Goal: Information Seeking & Learning: Learn about a topic

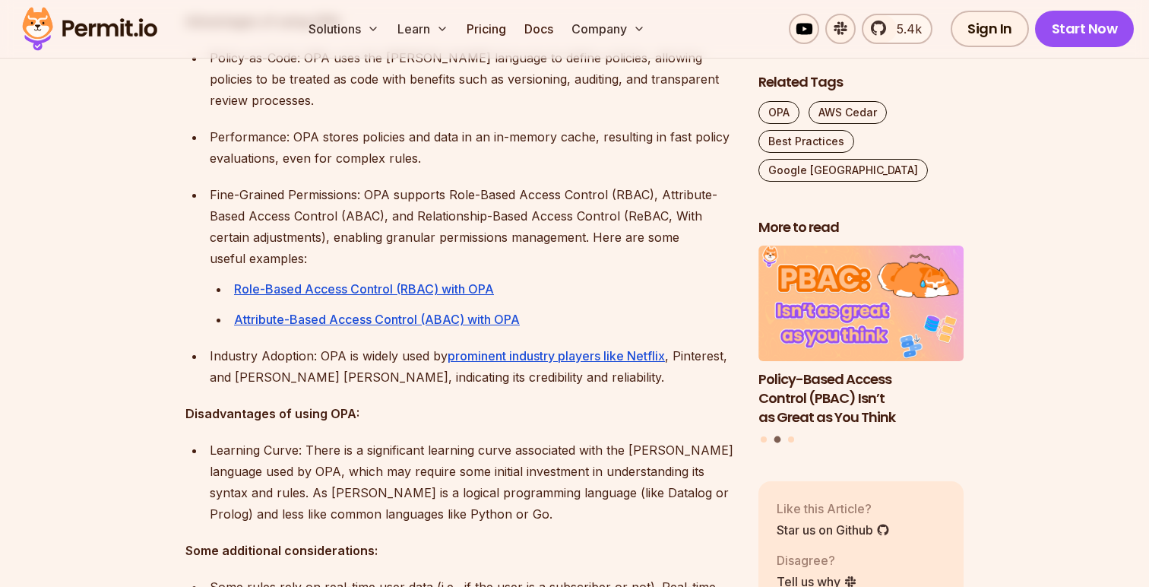
scroll to position [1355, 0]
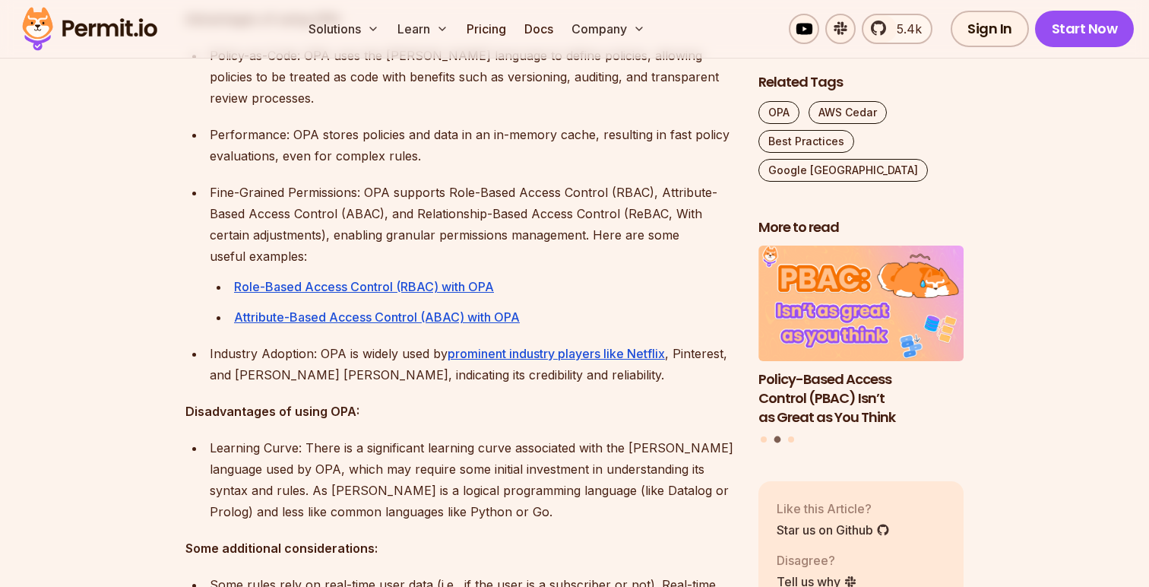
click at [718, 185] on p "Fine-Grained Permissions: OPA supports Role-Based Access Control (RBAC), Attrib…" at bounding box center [472, 224] width 524 height 85
drag, startPoint x: 393, startPoint y: 215, endPoint x: 587, endPoint y: 207, distance: 193.9
click at [587, 207] on p "Fine-Grained Permissions: OPA supports Role-Based Access Control (RBAC), Attrib…" at bounding box center [472, 224] width 524 height 85
copy p "ranular permissions management"
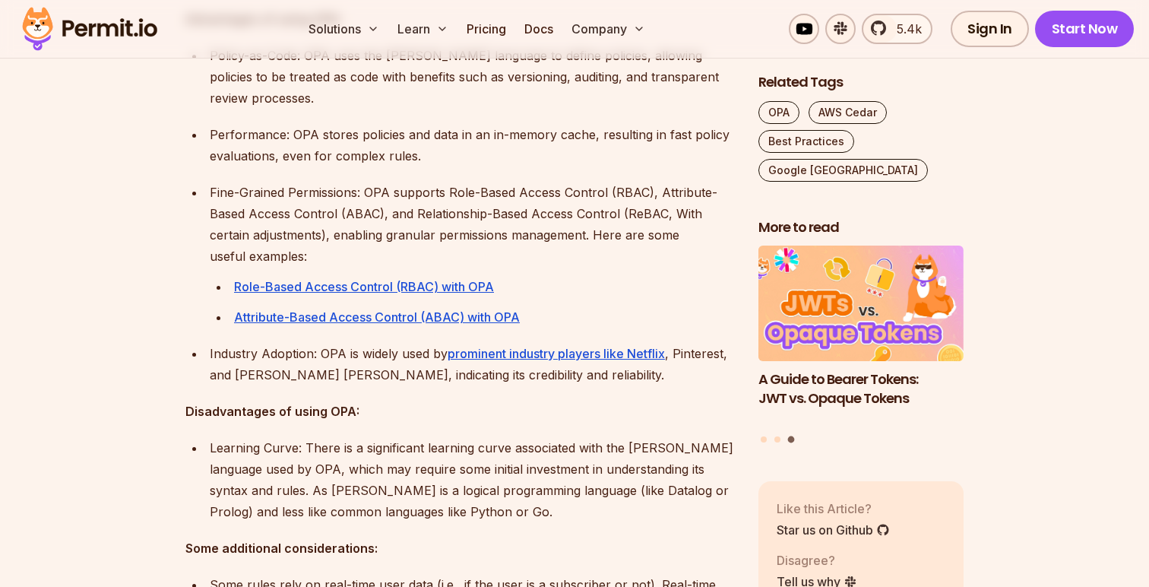
click at [374, 157] on ul "Policy-as-Code: OPA uses the Rego language to define policies, allowing policie…" at bounding box center [459, 186] width 549 height 283
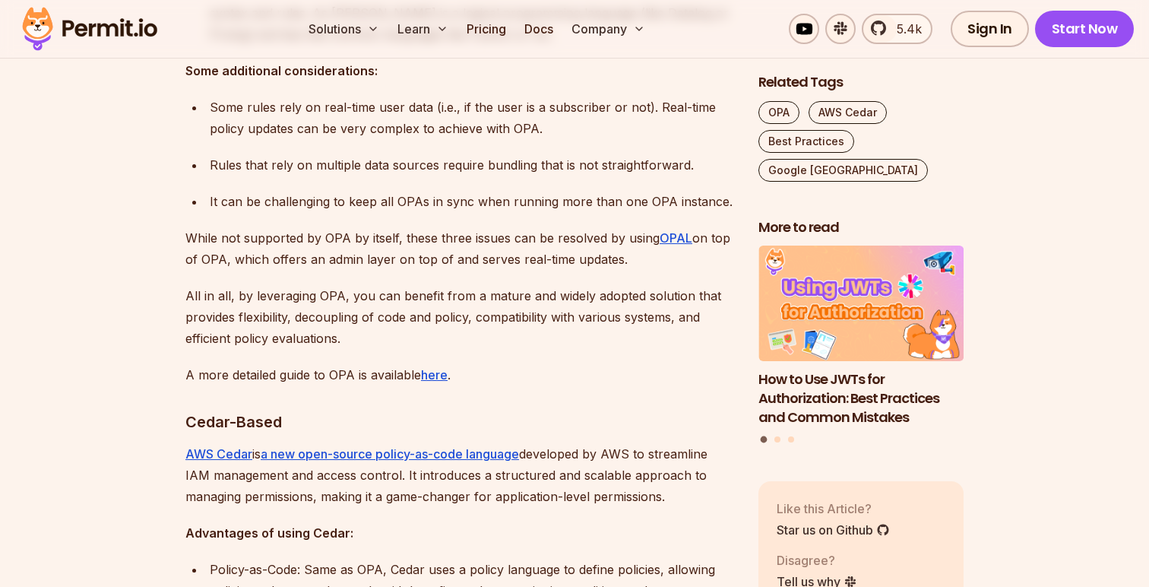
scroll to position [1850, 0]
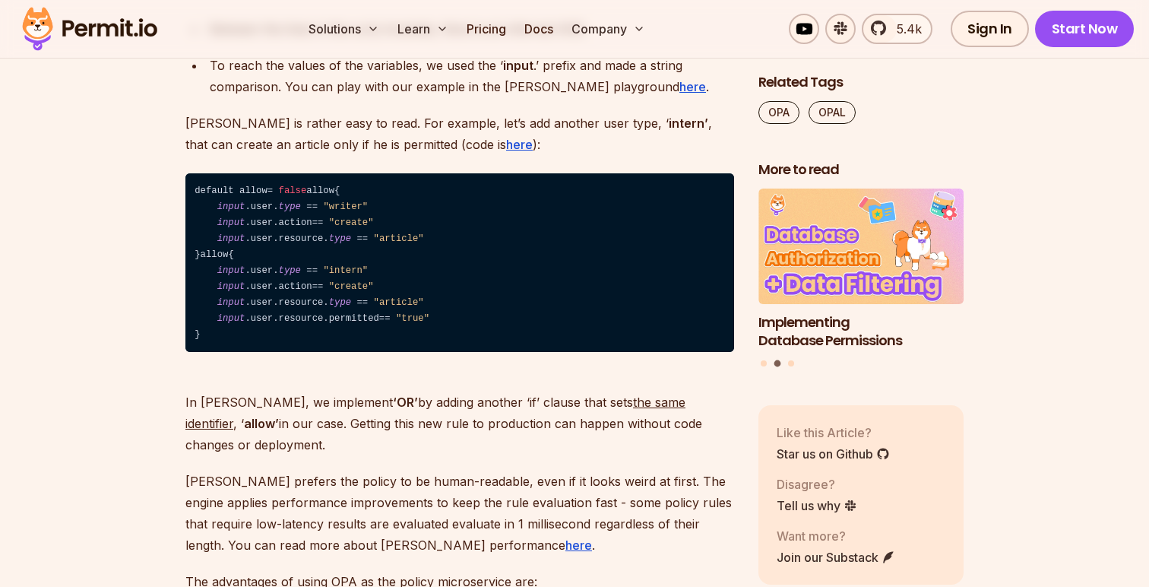
scroll to position [6120, 0]
